Goal: Understand process/instructions

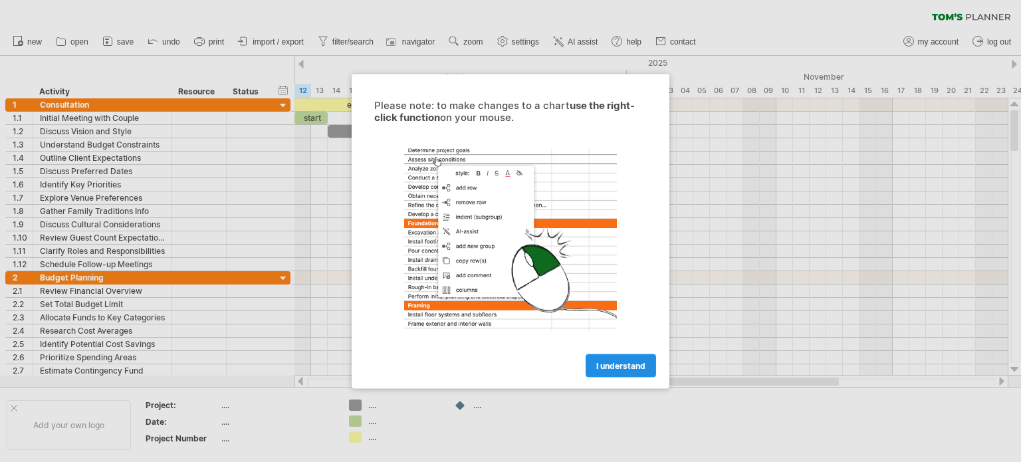
click at [625, 361] on span "I understand" at bounding box center [620, 365] width 49 height 10
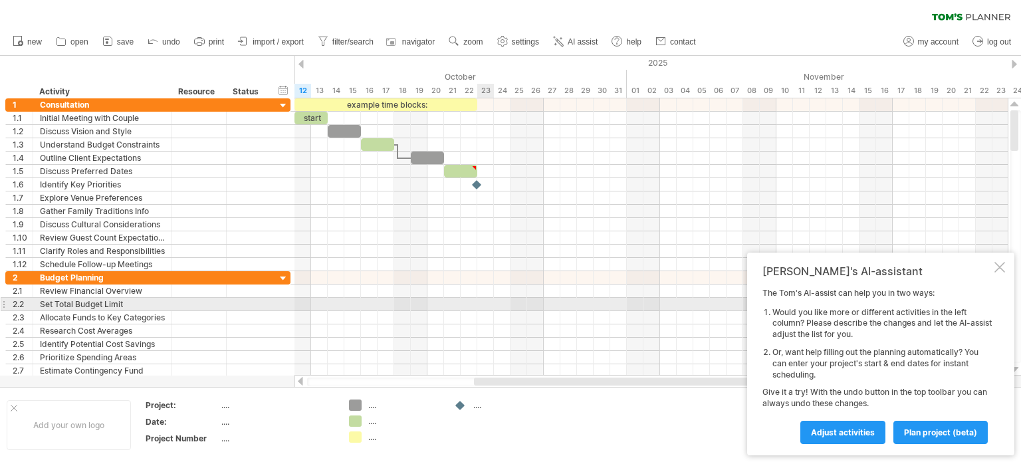
click at [493, 304] on div at bounding box center [650, 304] width 713 height 13
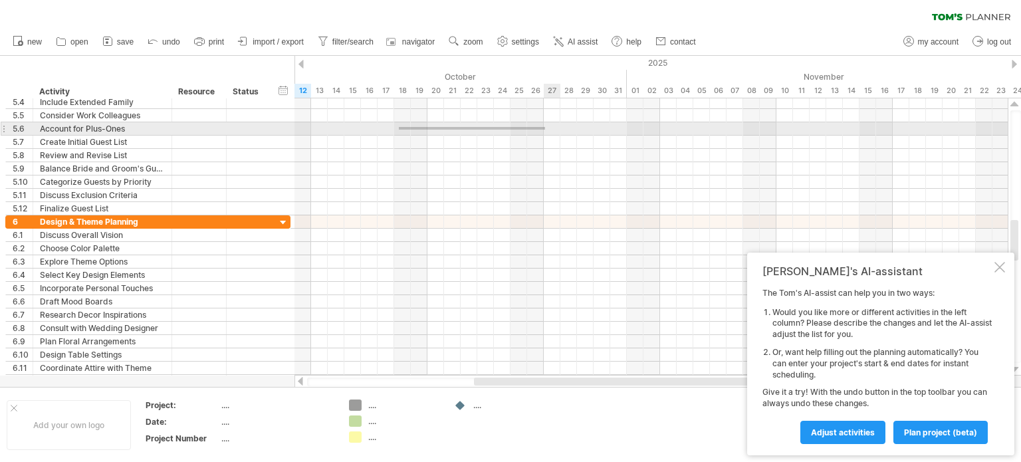
drag, startPoint x: 399, startPoint y: 130, endPoint x: 556, endPoint y: 127, distance: 156.9
click at [556, 127] on div at bounding box center [650, 128] width 713 height 13
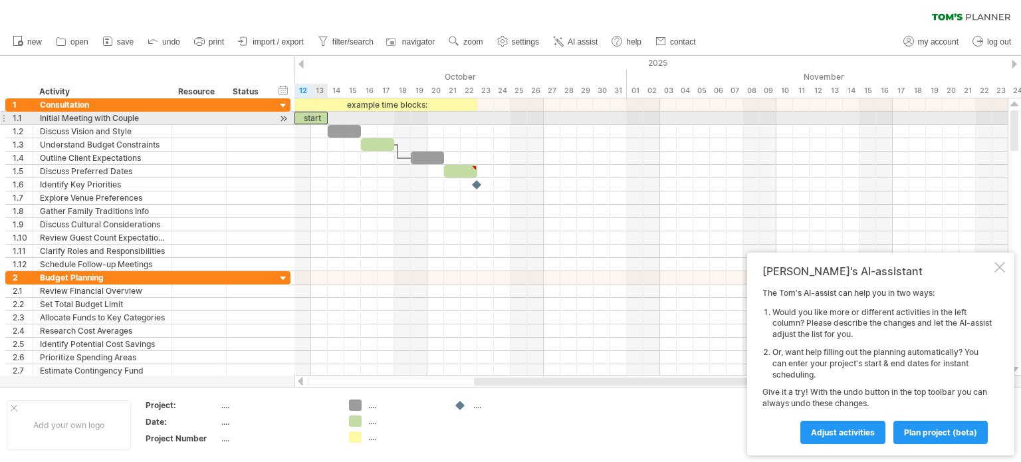
click at [314, 115] on div "start" at bounding box center [310, 118] width 33 height 13
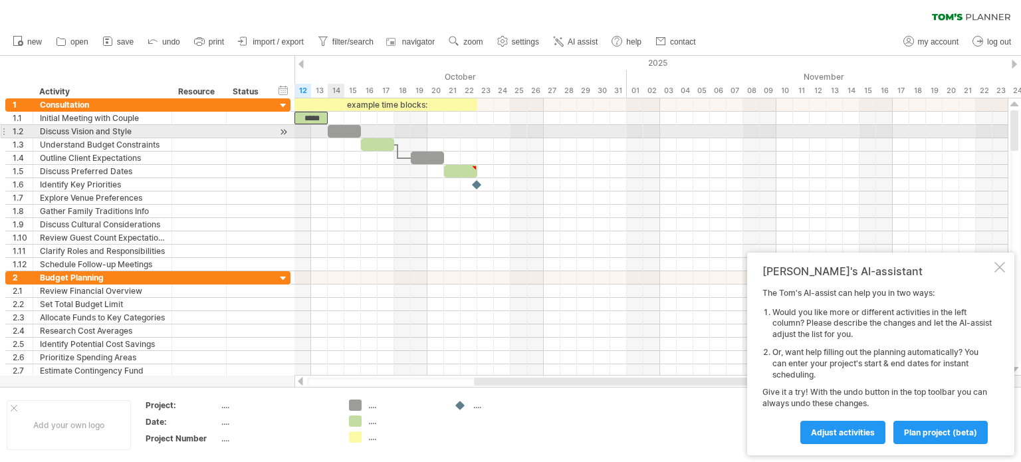
click at [343, 128] on div at bounding box center [344, 131] width 33 height 13
click at [364, 130] on div "example time blocks: ***** [DATE] - 2.0 days [DATE]" at bounding box center [650, 236] width 713 height 277
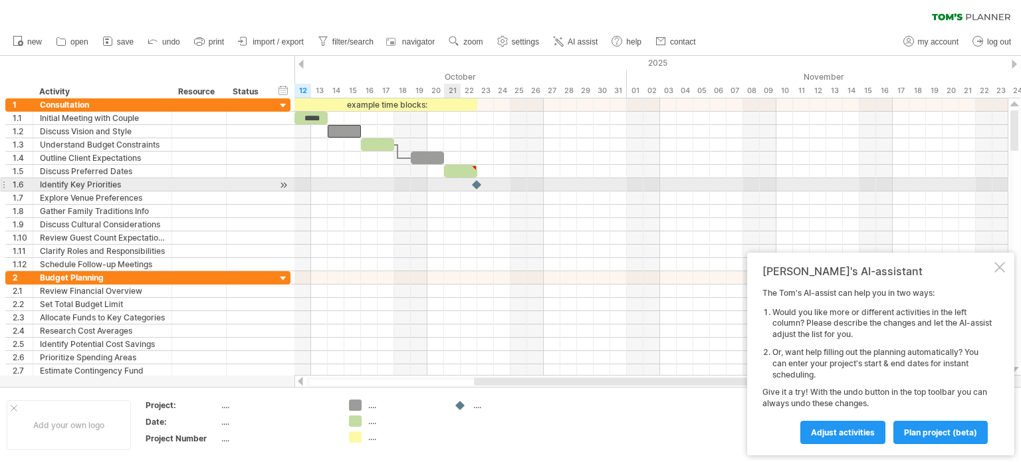
click at [450, 183] on div at bounding box center [650, 184] width 713 height 13
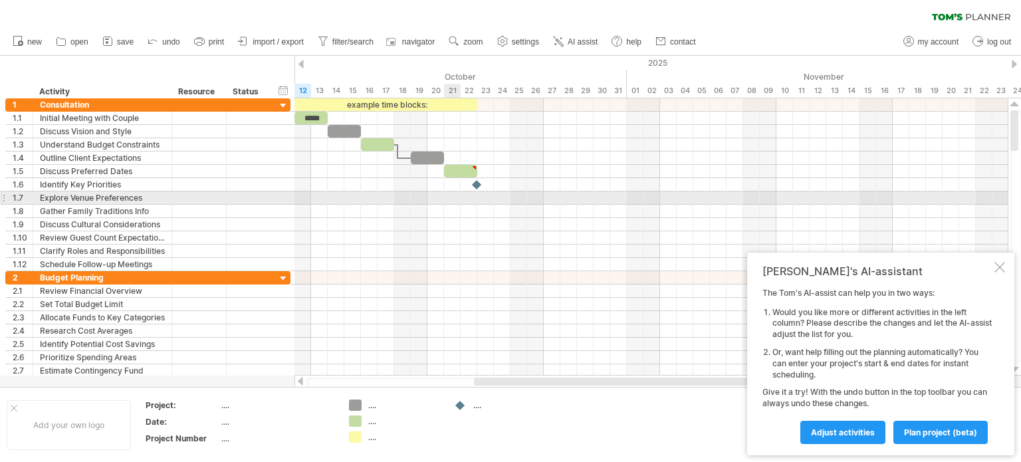
click at [451, 200] on div at bounding box center [650, 197] width 713 height 13
click at [3, 194] on div at bounding box center [3, 198] width 5 height 14
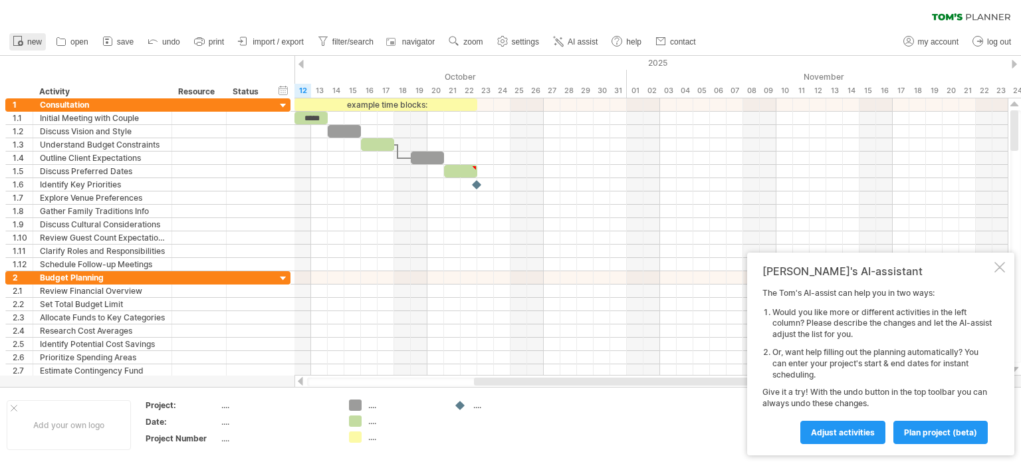
click at [31, 37] on span "new" at bounding box center [34, 41] width 15 height 9
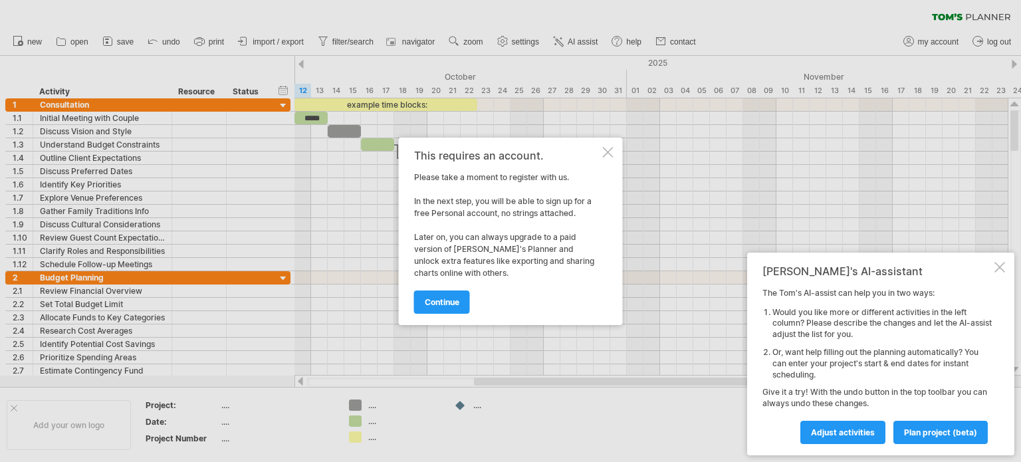
click at [608, 152] on div at bounding box center [608, 152] width 11 height 11
